Goal: Register for event/course

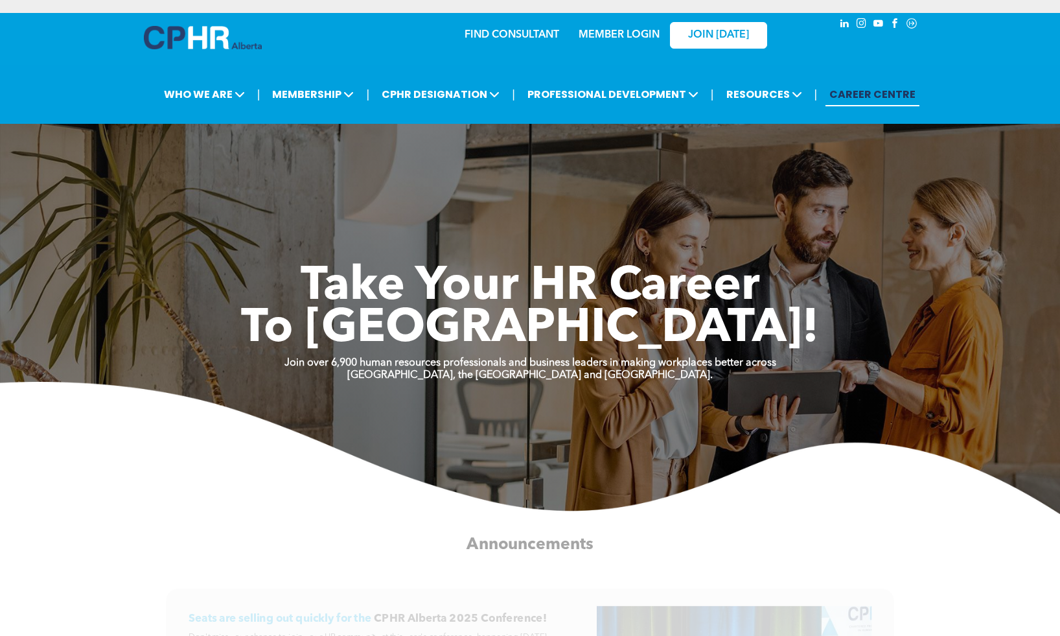
click at [599, 36] on link "MEMBER LOGIN" at bounding box center [619, 35] width 81 height 10
click at [598, 36] on link "MEMBER LOGIN" at bounding box center [619, 35] width 81 height 10
click at [632, 36] on link "MEMBER LOGIN" at bounding box center [619, 35] width 81 height 10
click at [604, 35] on link "MEMBER LOGIN" at bounding box center [619, 35] width 81 height 10
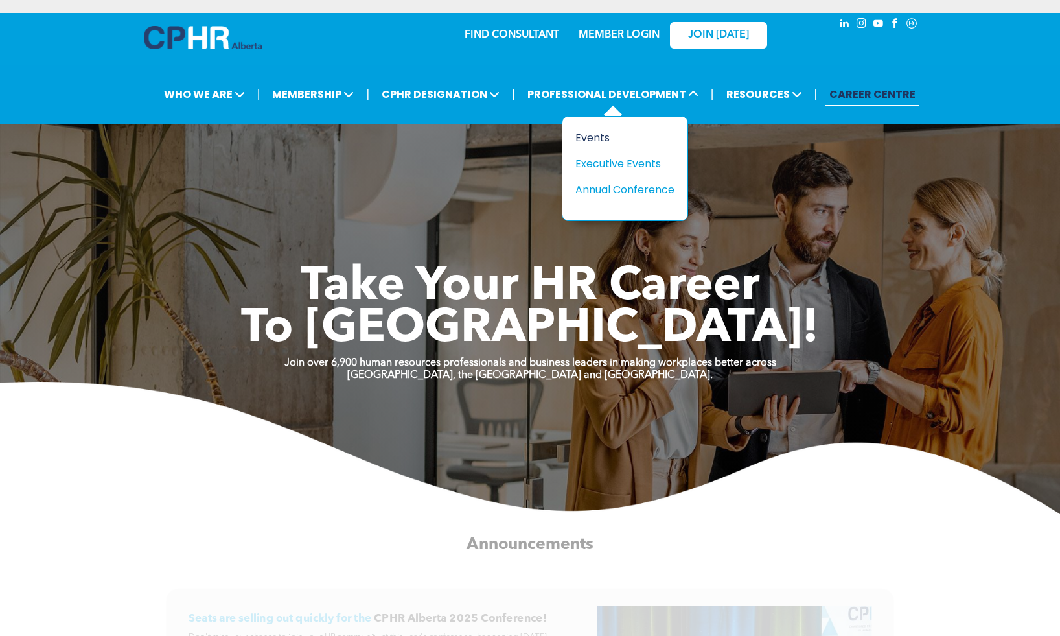
click at [605, 136] on div "Events" at bounding box center [619, 138] width 89 height 16
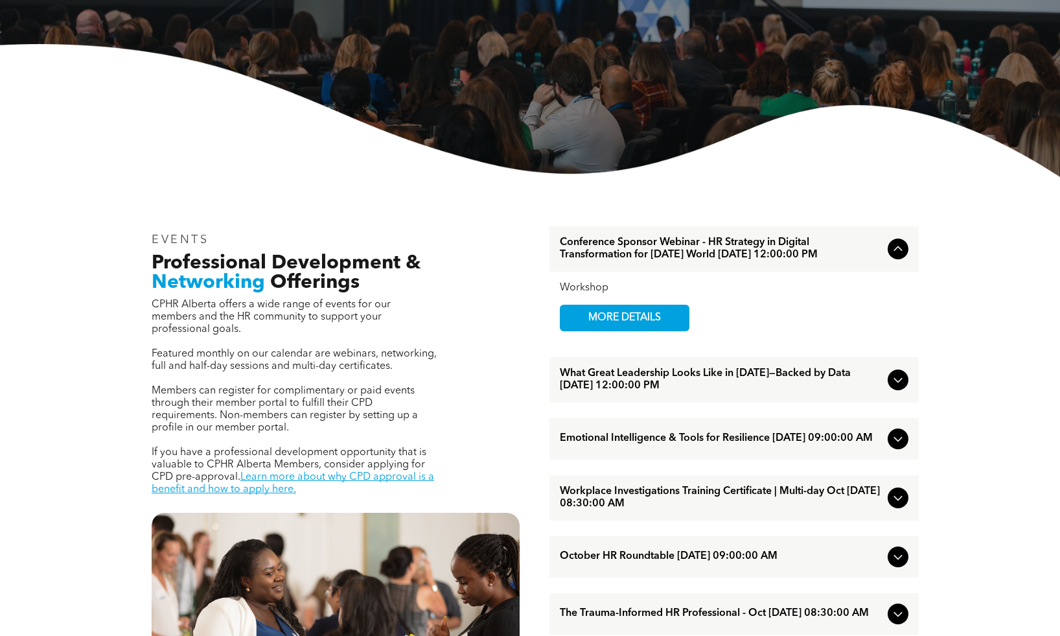
scroll to position [252, 0]
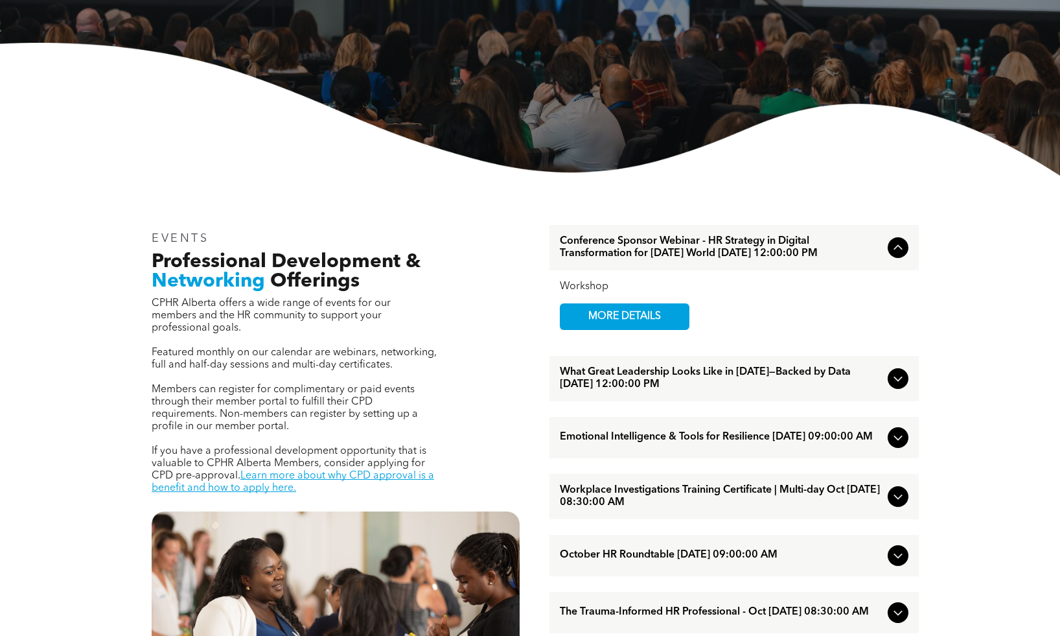
click at [788, 385] on span "What Great Leadership Looks Like in [DATE]—Backed by Data [DATE] 12:00:00 PM" at bounding box center [721, 378] width 323 height 25
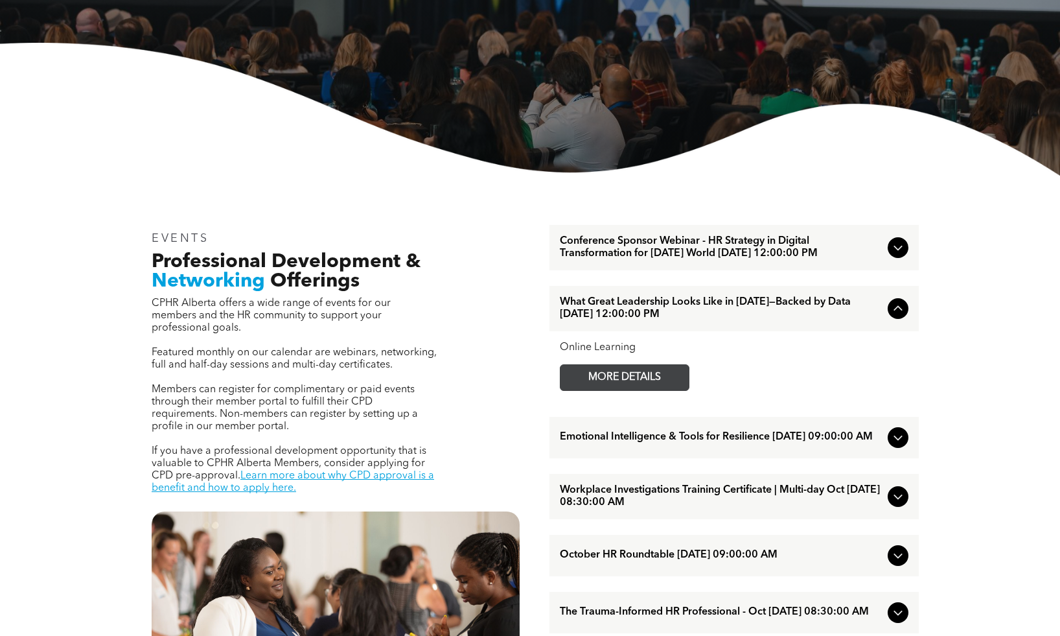
click at [658, 388] on span "MORE DETAILS" at bounding box center [624, 377] width 102 height 25
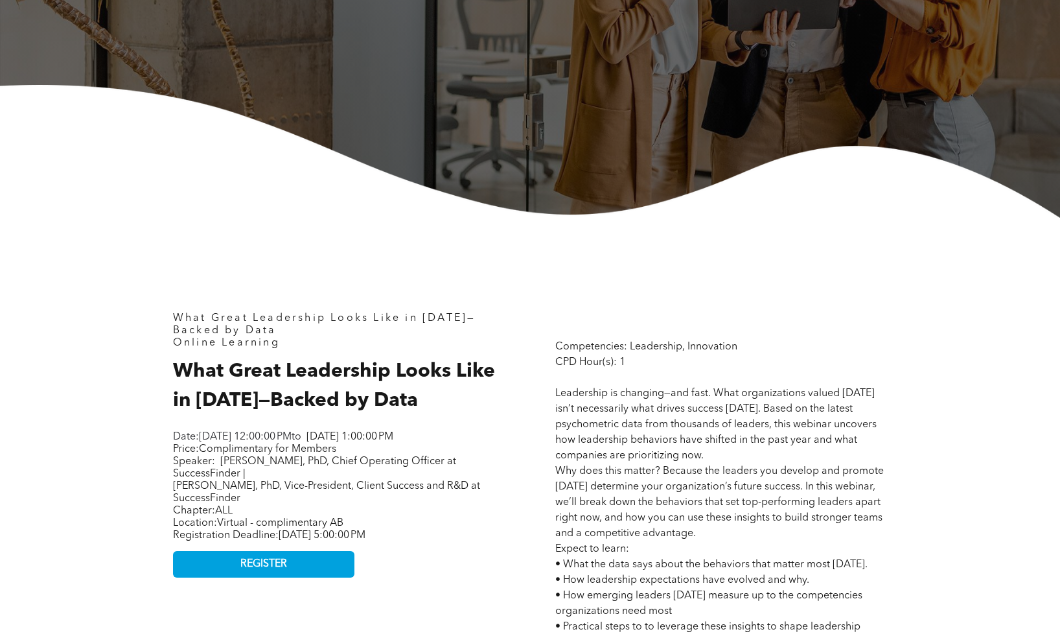
scroll to position [327, 0]
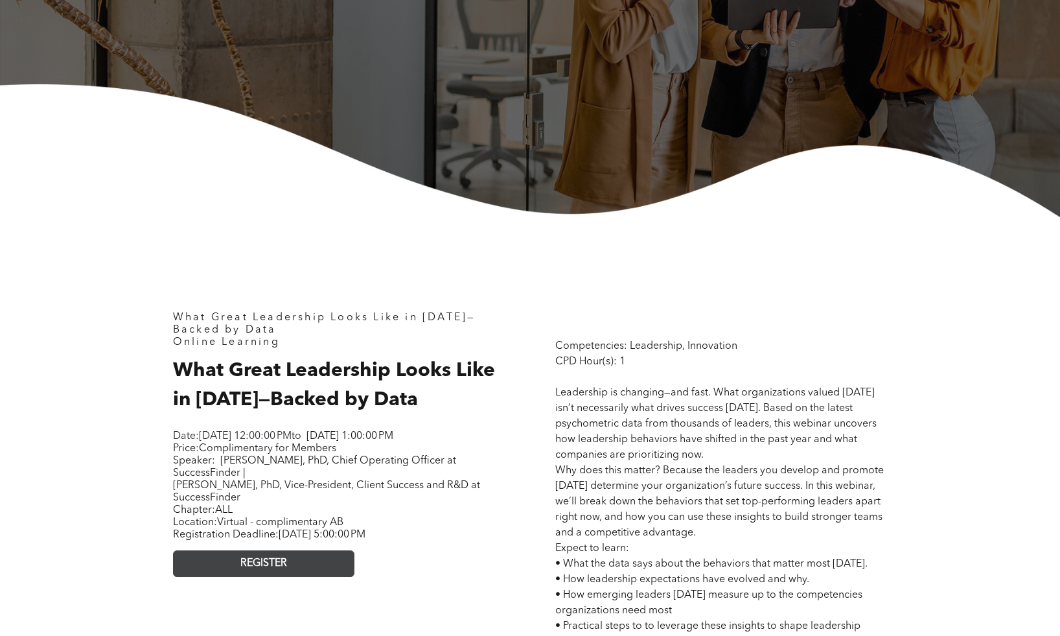
click at [318, 572] on link "REGISTER" at bounding box center [263, 563] width 181 height 27
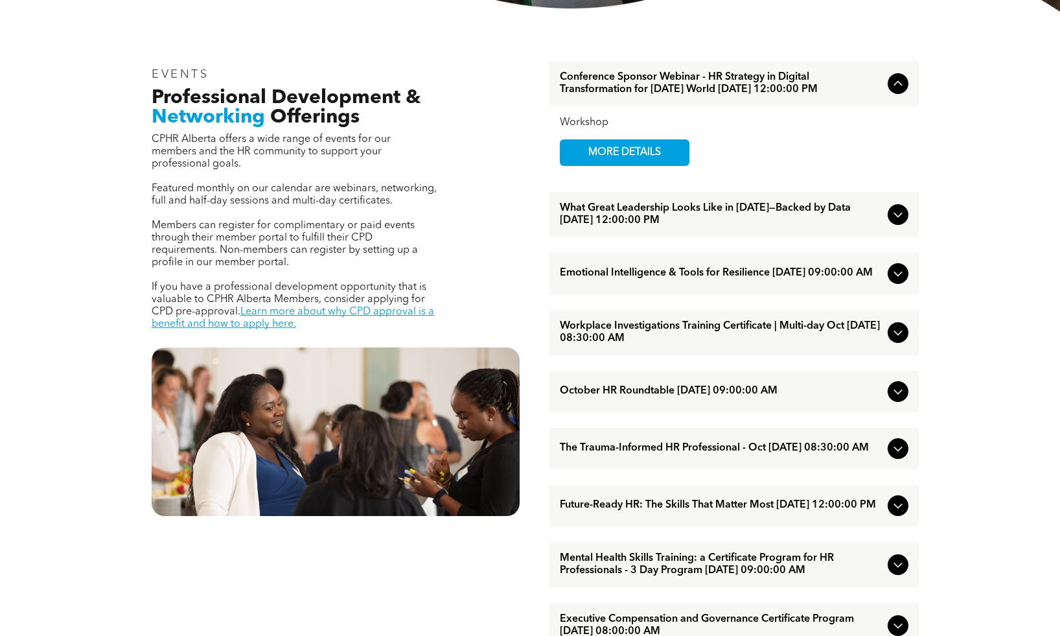
scroll to position [417, 0]
click at [620, 344] on span "Workplace Investigations Training Certificate | Multi-day Oct [DATE] 08:30:00 AM" at bounding box center [721, 331] width 323 height 25
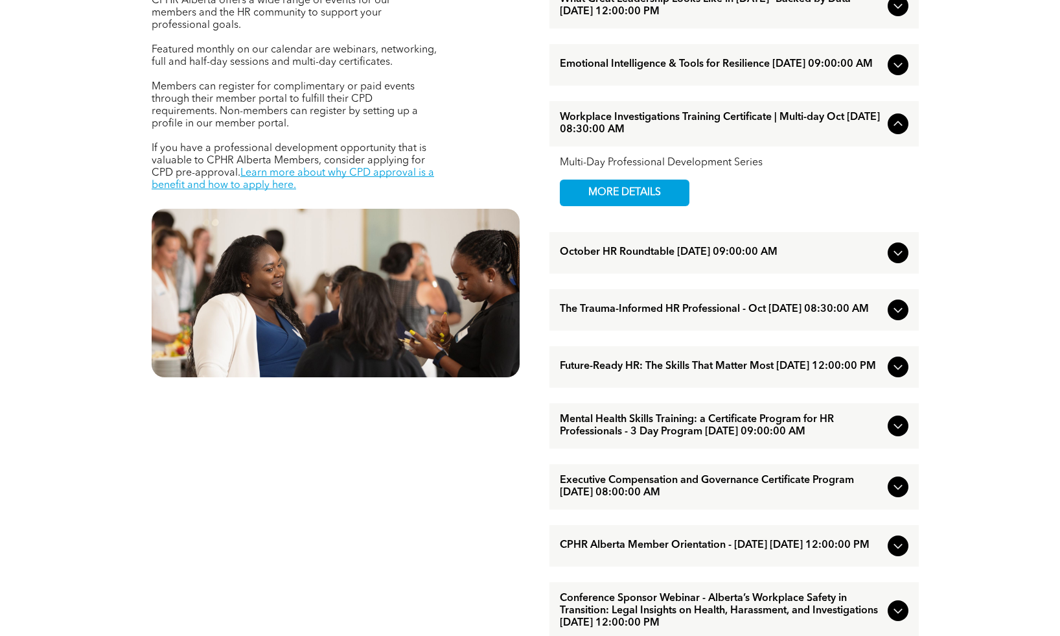
scroll to position [556, 0]
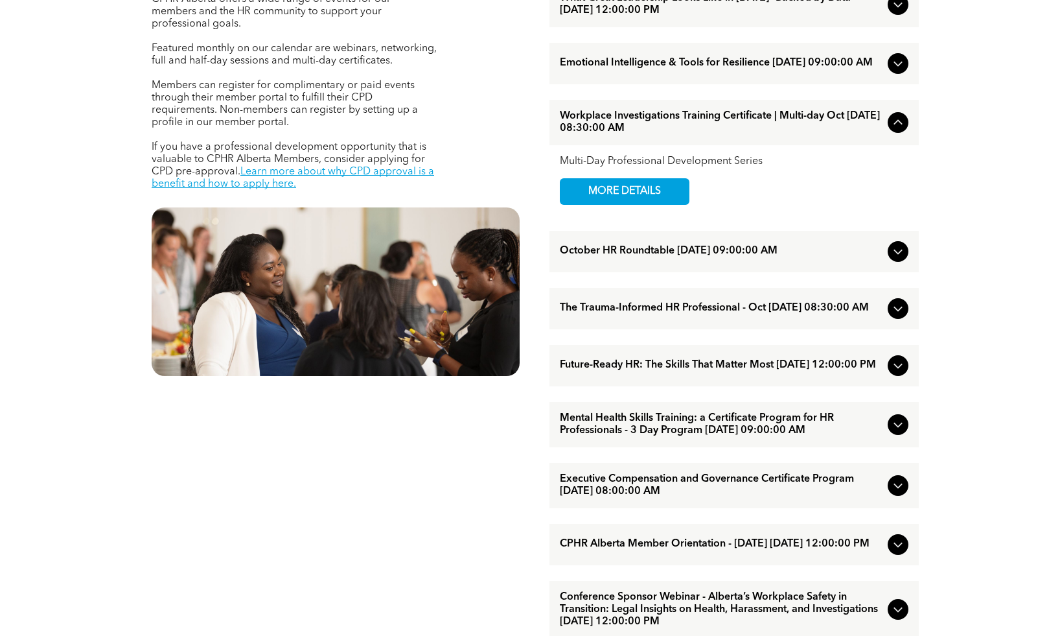
click at [680, 314] on span "The Trauma-Informed HR Professional - Oct [DATE] 08:30:00 AM" at bounding box center [721, 308] width 323 height 12
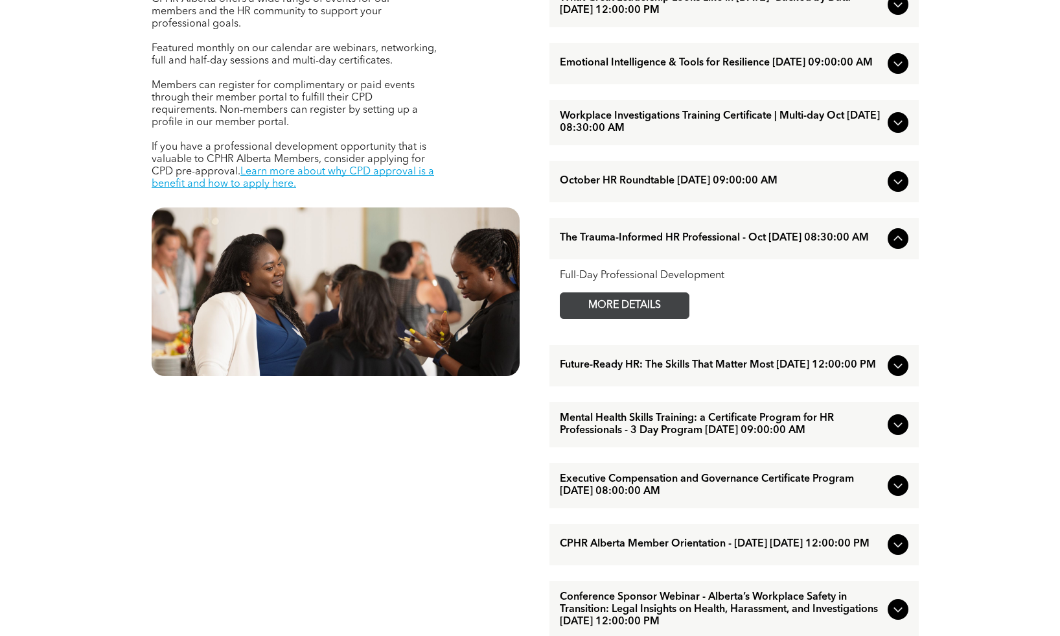
click at [644, 318] on span "MORE DETAILS" at bounding box center [624, 305] width 102 height 25
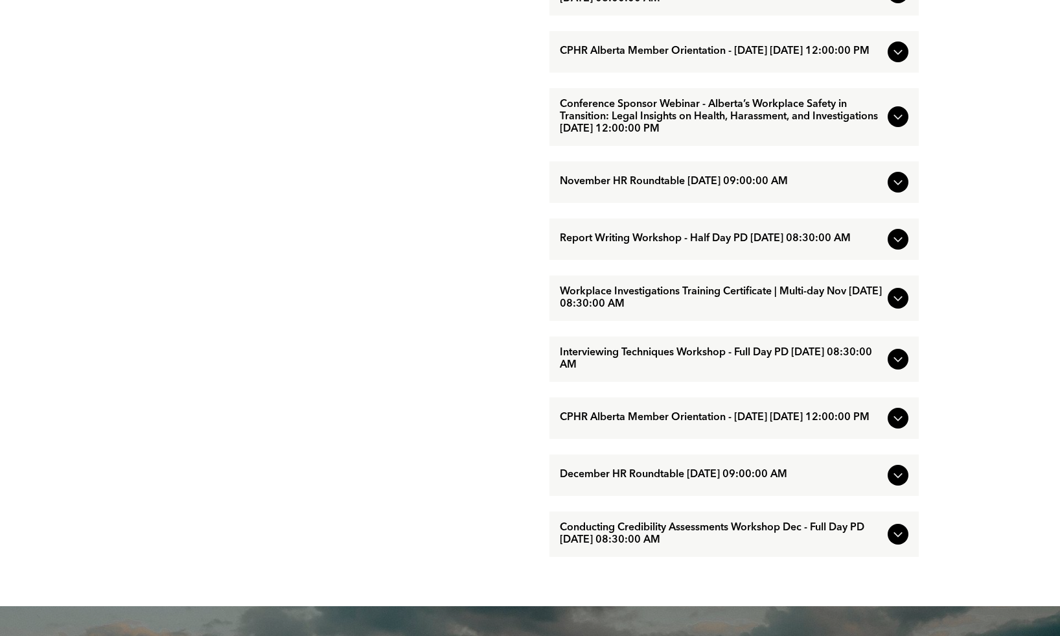
scroll to position [1049, 0]
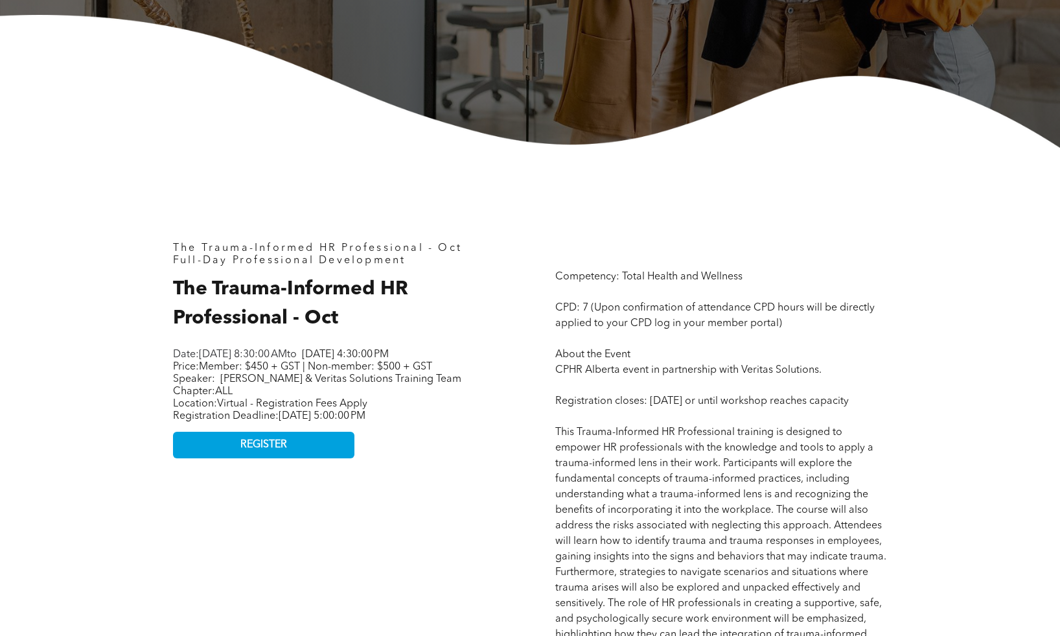
scroll to position [413, 0]
